Goal: Task Accomplishment & Management: Use online tool/utility

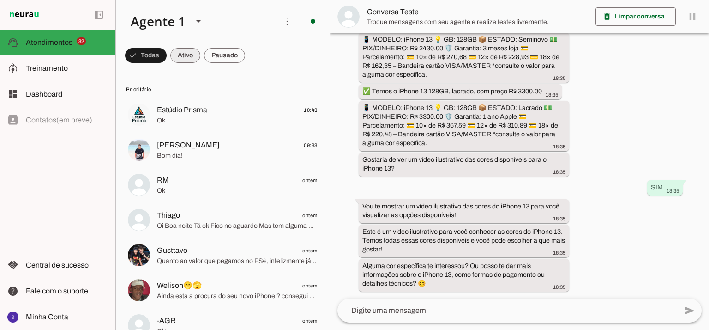
click at [167, 48] on span at bounding box center [146, 55] width 42 height 22
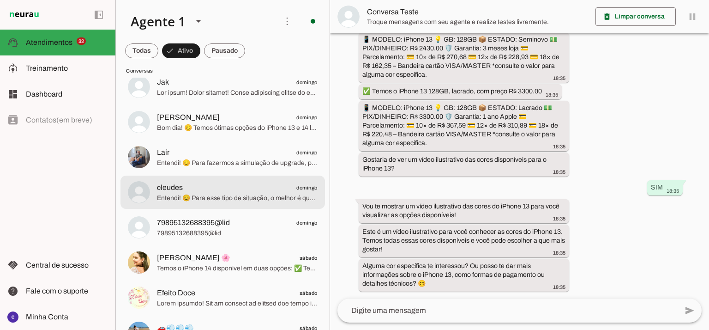
scroll to position [246, 0]
